Goal: Task Accomplishment & Management: Manage account settings

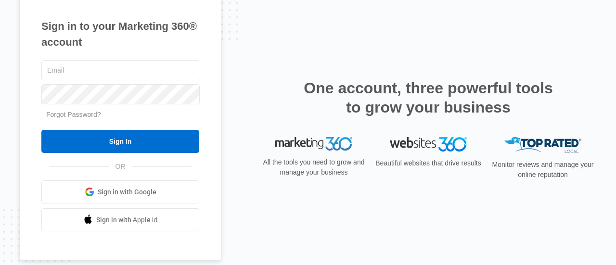
type input "[EMAIL_ADDRESS][DOMAIN_NAME]"
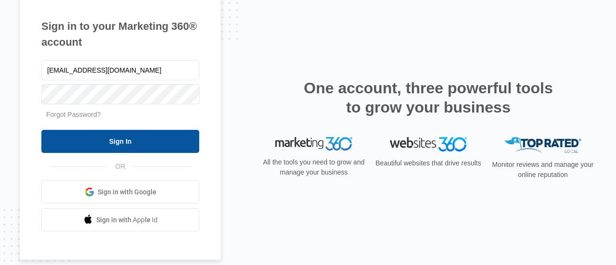
click at [75, 132] on input "Sign In" at bounding box center [120, 141] width 158 height 23
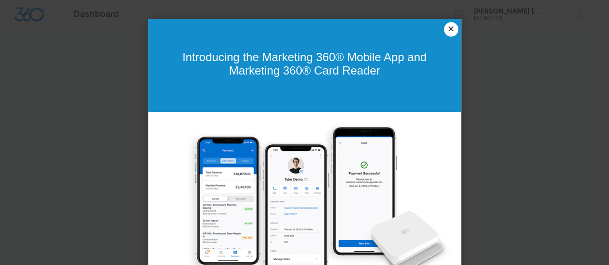
click at [447, 27] on link "×" at bounding box center [451, 29] width 14 height 14
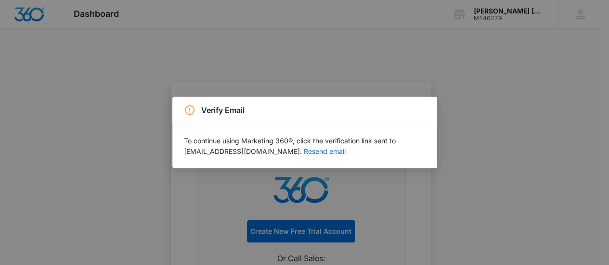
click at [514, 12] on div "Verify Email To continue using Marketing 360®, click the verification link sent…" at bounding box center [304, 132] width 609 height 265
click at [304, 152] on button "Resend email" at bounding box center [325, 151] width 42 height 7
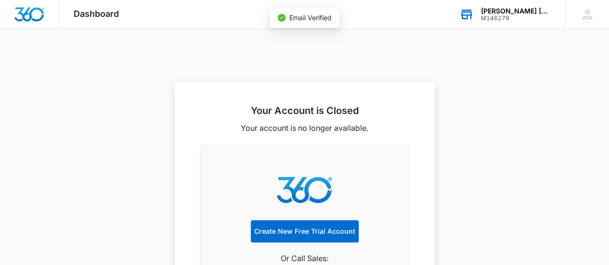
click at [505, 7] on div "Woodbury Jr Sr High School" at bounding box center [516, 11] width 70 height 8
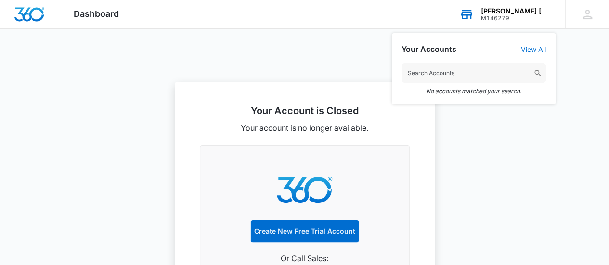
click at [469, 11] on icon at bounding box center [466, 15] width 11 height 8
click at [537, 49] on link "View All" at bounding box center [533, 49] width 25 height 8
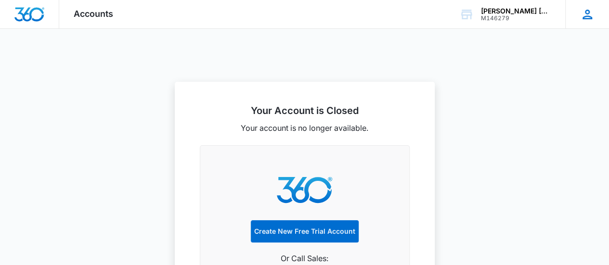
click at [586, 15] on icon at bounding box center [587, 14] width 14 height 14
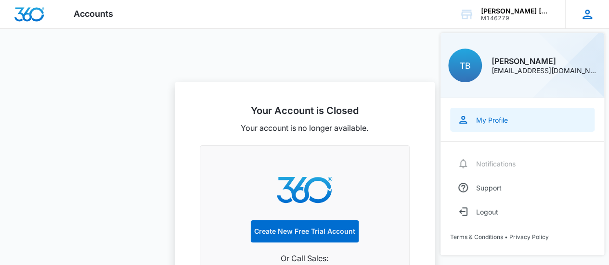
scroll to position [29, 0]
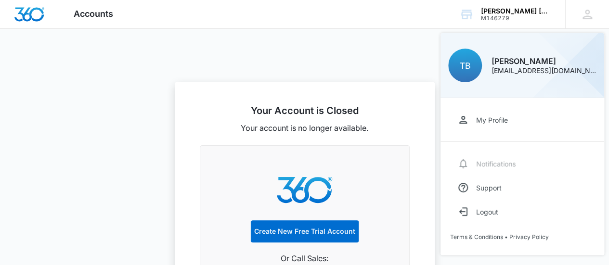
click at [91, 13] on span "Accounts" at bounding box center [93, 14] width 39 height 10
click at [240, 32] on div at bounding box center [304, 132] width 609 height 265
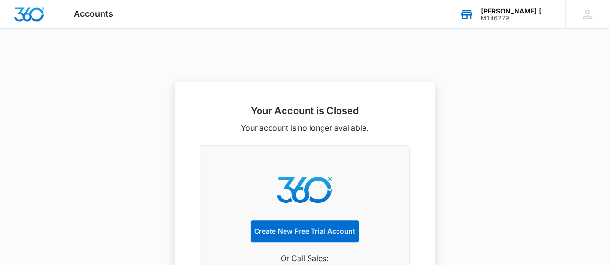
click at [496, 19] on div "M146279" at bounding box center [516, 18] width 70 height 7
type input "wood"
click at [543, 10] on div "Woodbury Jr Sr High School" at bounding box center [516, 11] width 70 height 8
click at [36, 17] on img "Dashboard" at bounding box center [29, 14] width 31 height 14
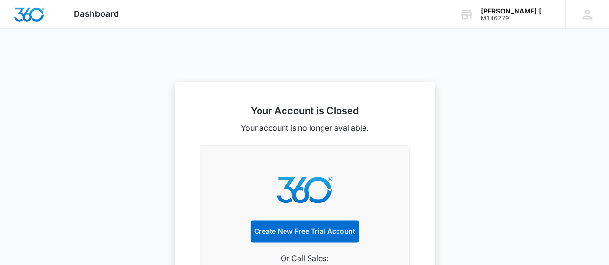
scroll to position [556, 0]
click at [591, 16] on icon at bounding box center [587, 14] width 14 height 14
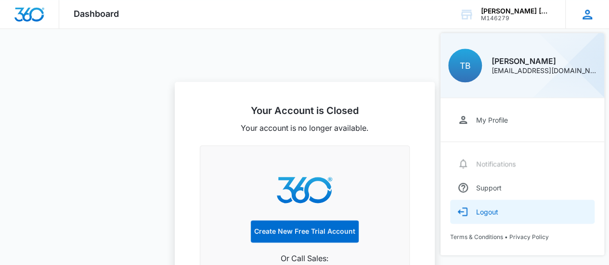
click at [477, 211] on div "Logout" at bounding box center [487, 212] width 22 height 8
